Goal: Transaction & Acquisition: Purchase product/service

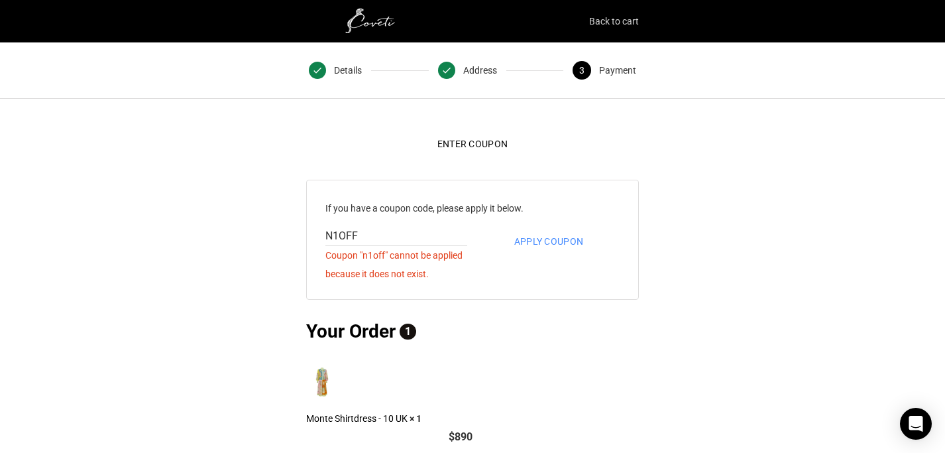
click at [606, 17] on link "Back to cart" at bounding box center [614, 21] width 50 height 19
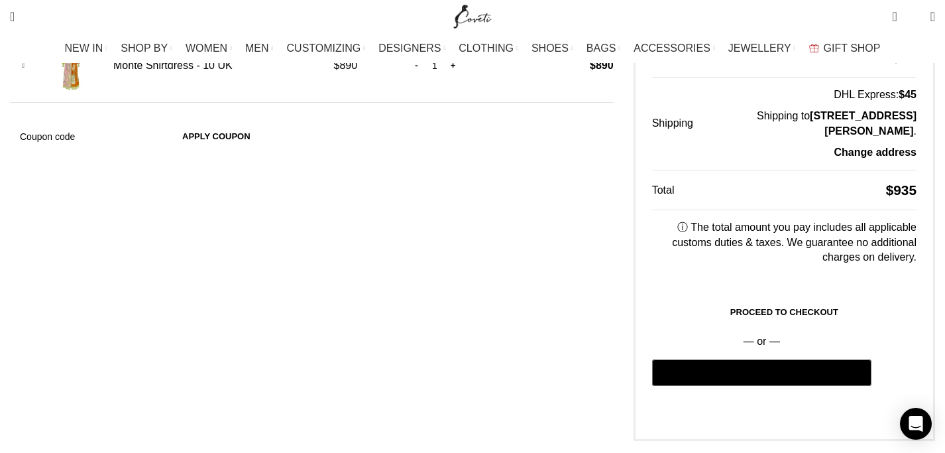
scroll to position [473, 0]
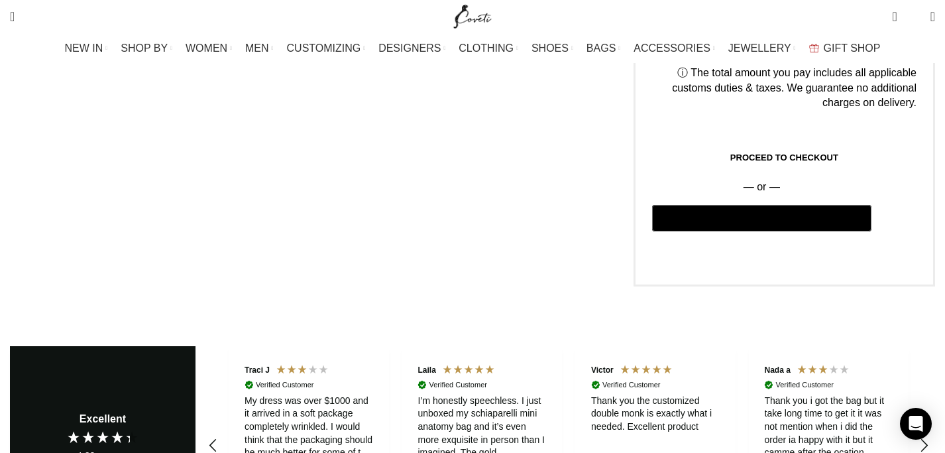
click at [672, 144] on link "Proceed to checkout" at bounding box center [784, 158] width 264 height 28
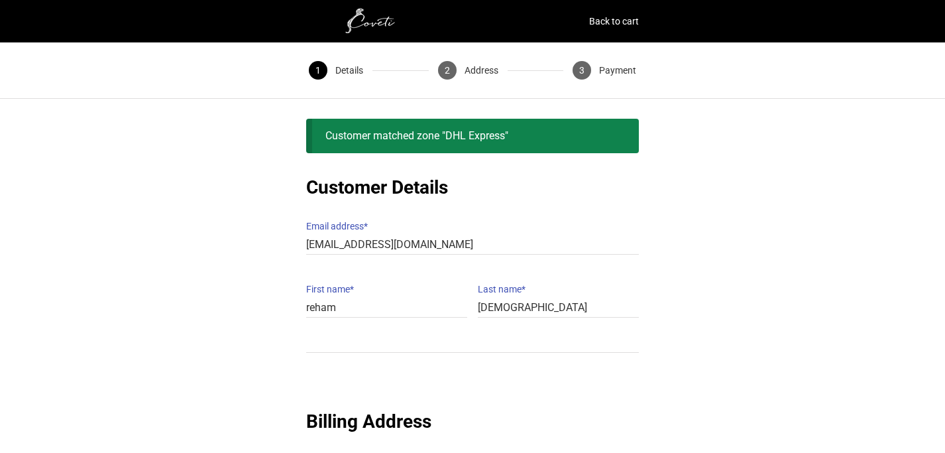
type input "951-231-7174"
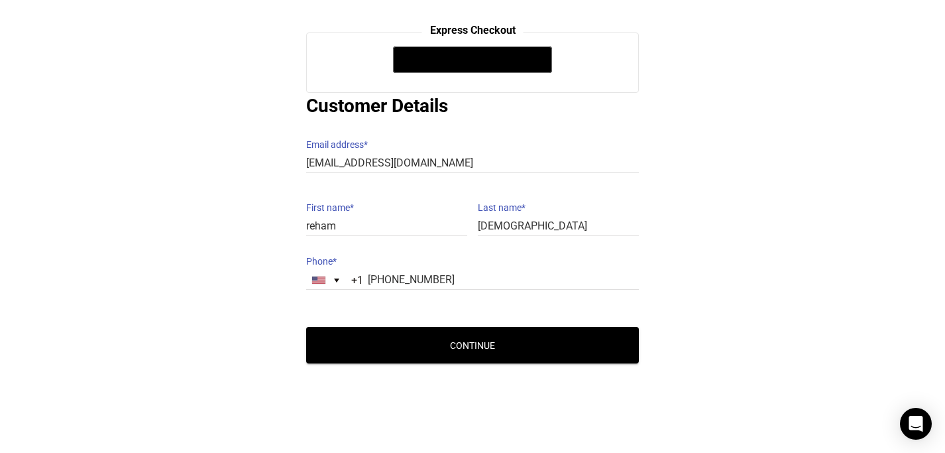
scroll to position [174, 0]
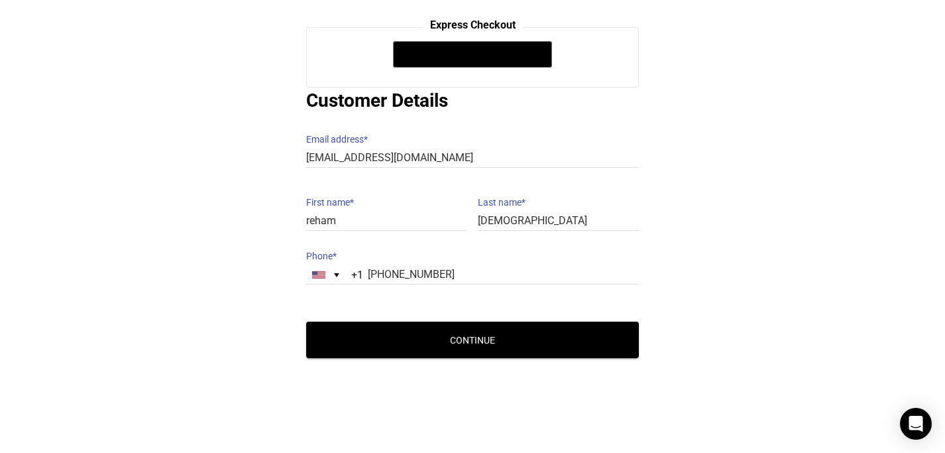
click at [485, 337] on button "Continue" at bounding box center [472, 339] width 333 height 36
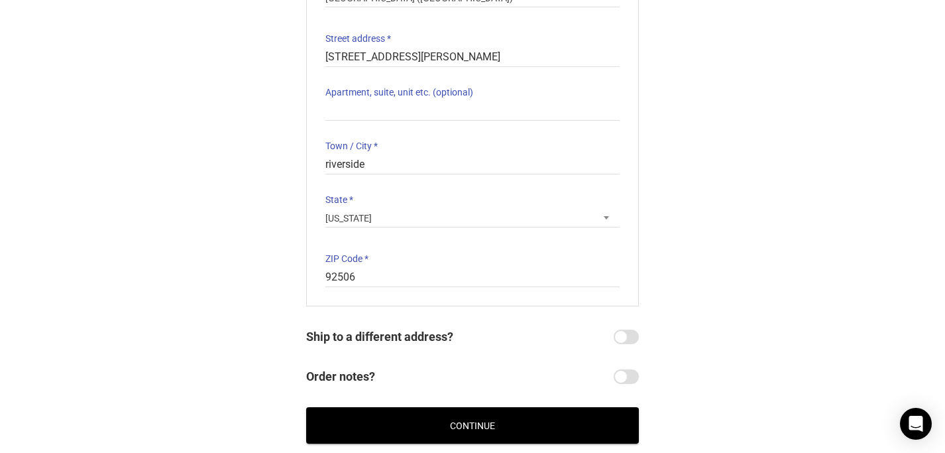
scroll to position [340, 0]
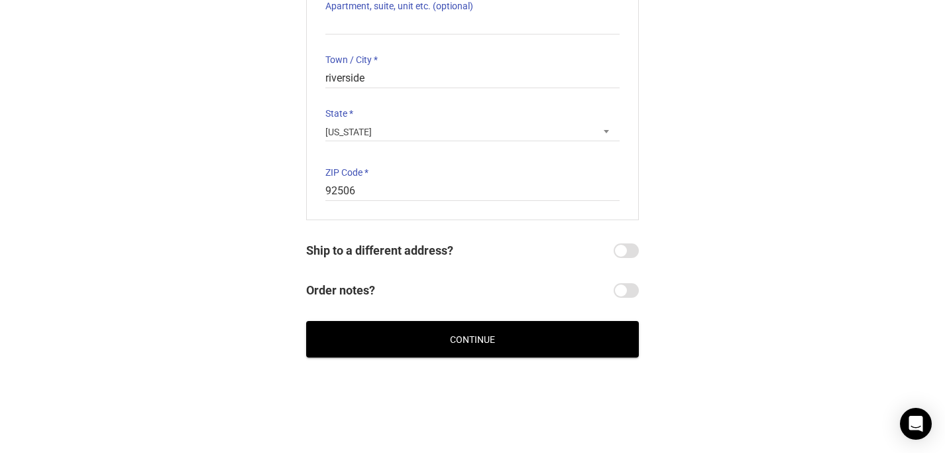
click at [483, 325] on button "Continue" at bounding box center [472, 339] width 333 height 36
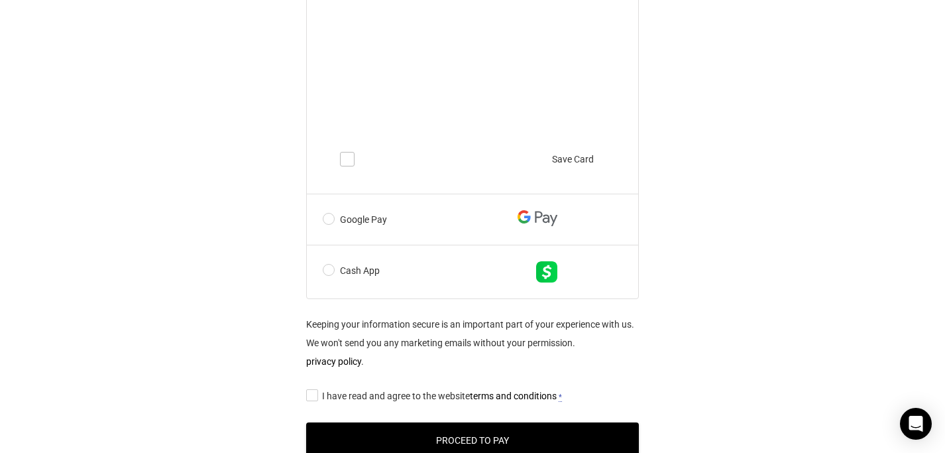
scroll to position [897, 0]
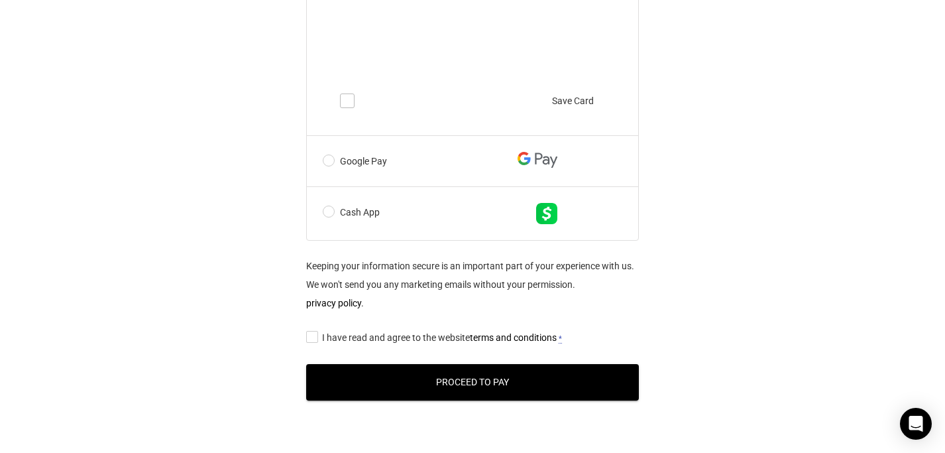
scroll to position [998, 0]
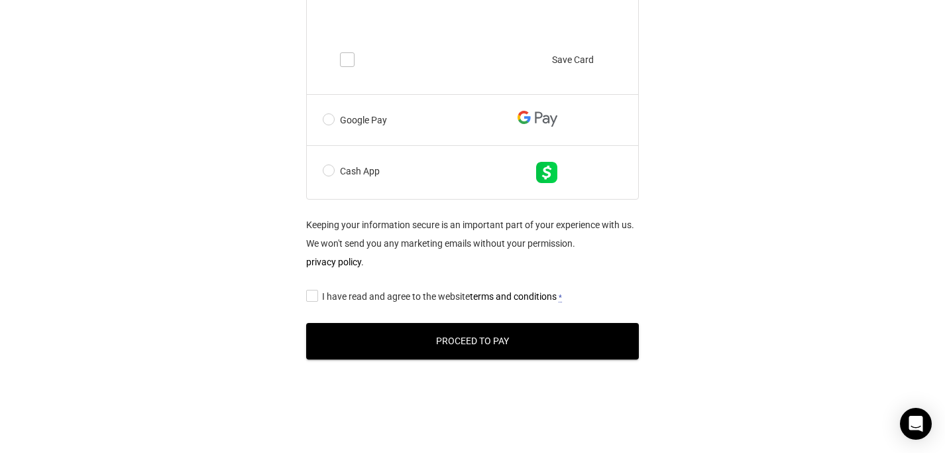
click at [310, 295] on input "I have read and agree to the website terms and conditions *" at bounding box center [310, 295] width 9 height 0
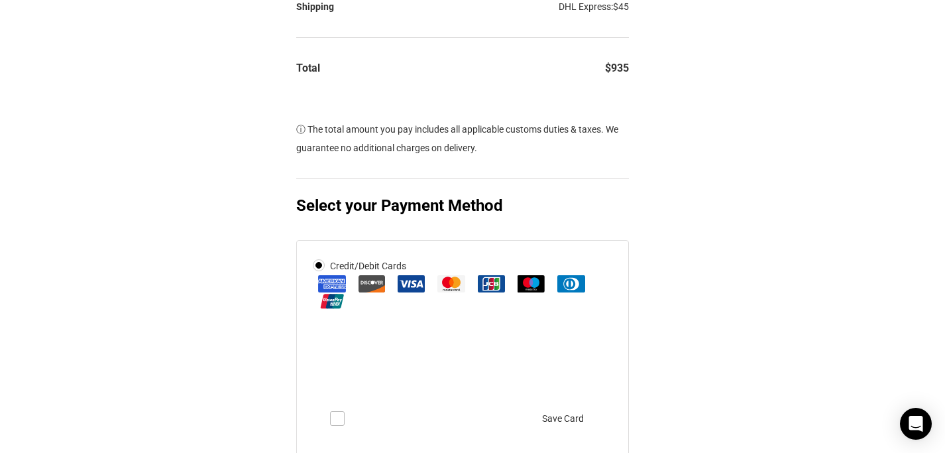
scroll to position [416, 10]
click at [579, 292] on img at bounding box center [570, 282] width 27 height 17
click at [0, 0] on input "Credit/Debit Cards" at bounding box center [0, 0] width 0 height 0
click at [537, 289] on img at bounding box center [531, 282] width 27 height 17
click at [0, 0] on input "Credit/Debit Cards" at bounding box center [0, 0] width 0 height 0
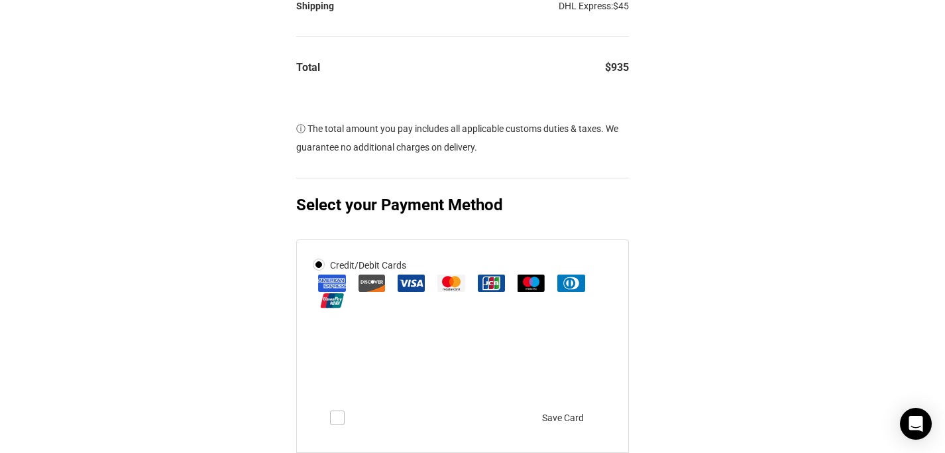
click at [483, 291] on img at bounding box center [491, 282] width 27 height 17
click at [0, 0] on input "Credit/Debit Cards" at bounding box center [0, 0] width 0 height 0
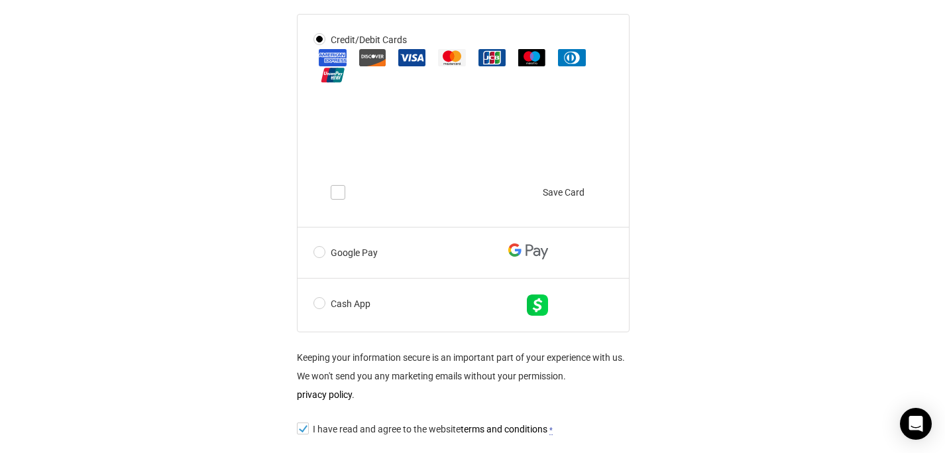
scroll to position [642, 9]
click at [314, 312] on label "Cash App" at bounding box center [434, 304] width 240 height 21
click at [0, 0] on input "Cash App" at bounding box center [0, 0] width 0 height 0
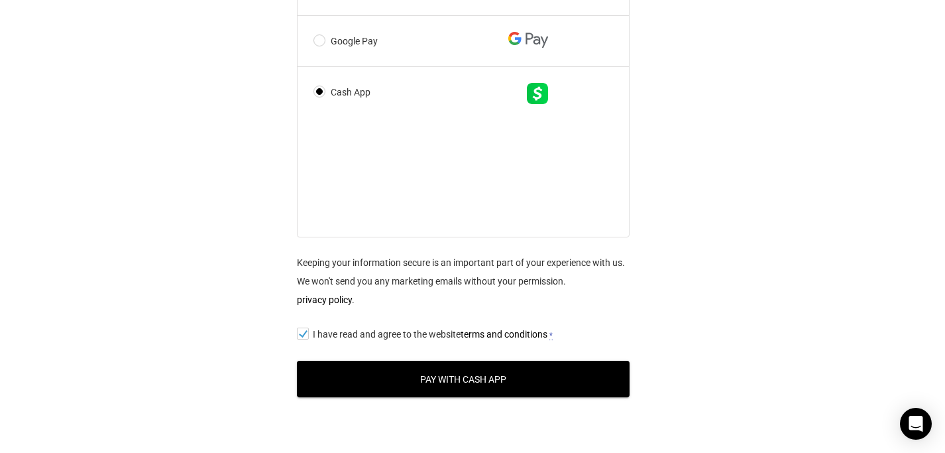
scroll to position [726, 9]
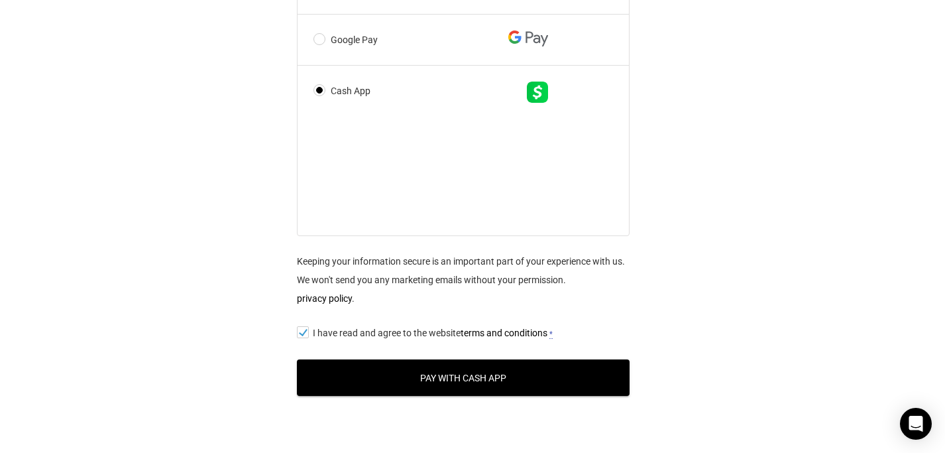
click at [357, 384] on button "Pay with Cash App" at bounding box center [463, 377] width 333 height 36
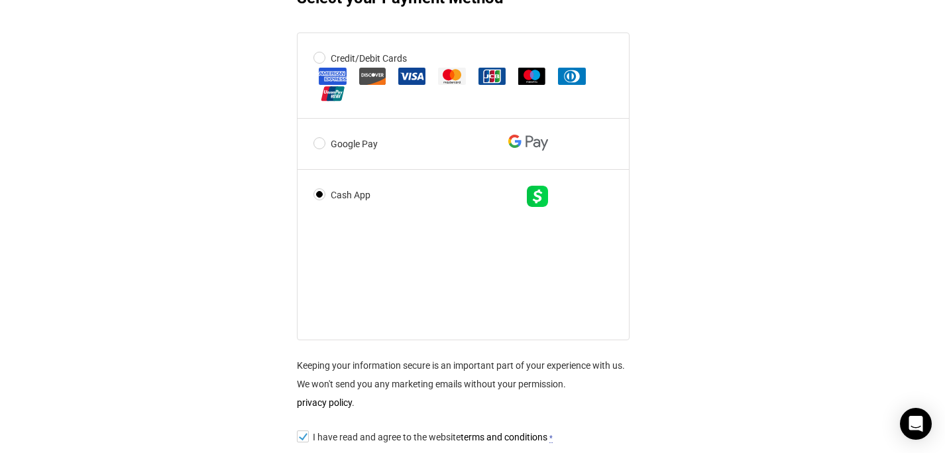
scroll to position [621, 9]
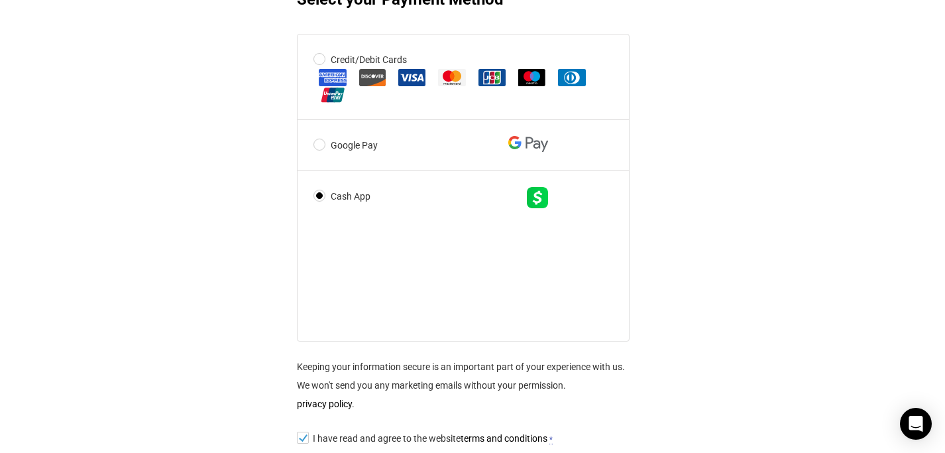
click at [319, 65] on label "Credit/Debit Cards" at bounding box center [464, 76] width 300 height 53
click at [0, 0] on input "Credit/Debit Cards" at bounding box center [0, 0] width 0 height 0
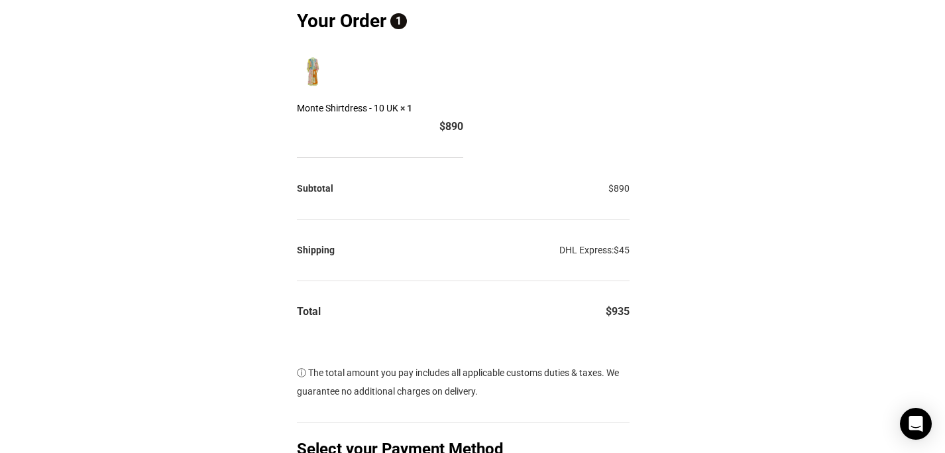
scroll to position [162, 9]
